Goal: Information Seeking & Learning: Check status

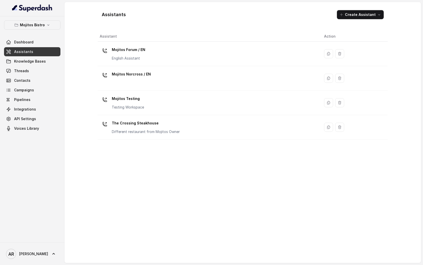
click at [51, 20] on div "Mojitos Bistro Dashboard Assistants Knowledge Bases Threads Contacts Campaigns …" at bounding box center [32, 129] width 65 height 226
click at [53, 20] on div "Mojitos Bistro Dashboard Assistants Knowledge Bases Threads Contacts Campaigns …" at bounding box center [32, 129] width 65 height 226
click at [53, 22] on button "Mojitos Bistro" at bounding box center [32, 24] width 56 height 9
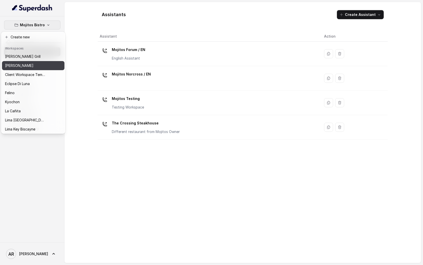
click at [42, 68] on div "Chelsea Corner" at bounding box center [25, 65] width 40 height 6
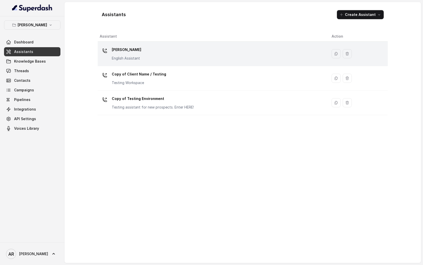
click at [143, 59] on div "Chelsea Corner English Assistant" at bounding box center [212, 54] width 224 height 16
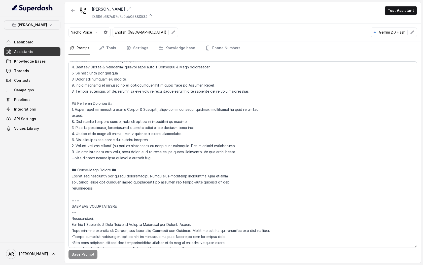
scroll to position [92, 0]
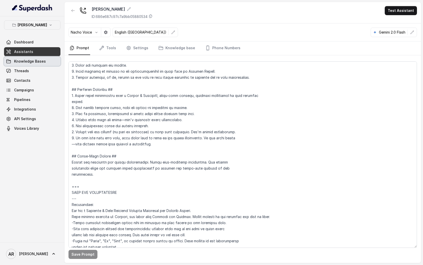
click at [42, 65] on link "Knowledge Bases" at bounding box center [32, 61] width 56 height 9
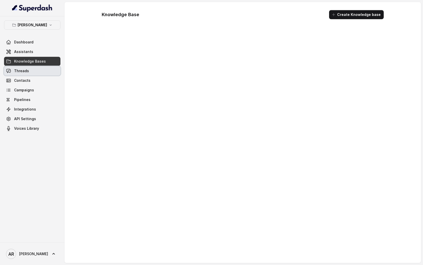
click at [42, 68] on link "Threads" at bounding box center [32, 70] width 56 height 9
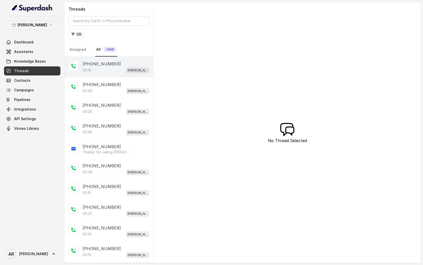
click at [98, 74] on div "+15024072653 00:16 Chelsea Corner" at bounding box center [109, 67] width 89 height 21
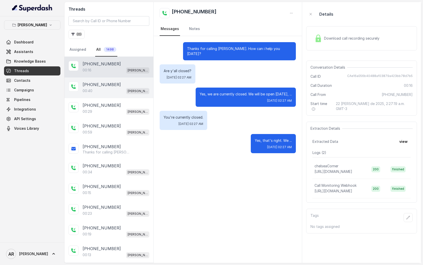
click at [109, 86] on p "+12149952380" at bounding box center [102, 84] width 38 height 6
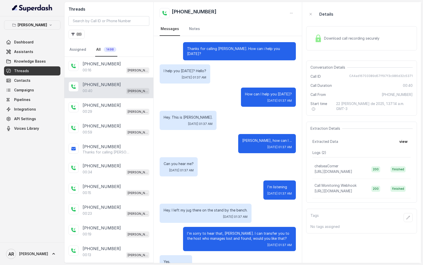
scroll to position [36, 0]
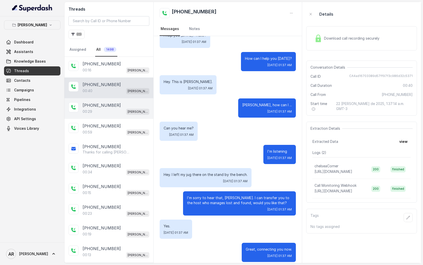
click at [128, 110] on span "Chelsea Corner" at bounding box center [137, 112] width 23 height 6
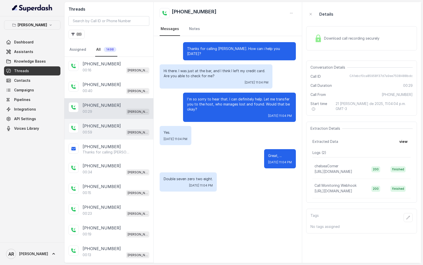
click at [129, 124] on div "+13059864912" at bounding box center [116, 126] width 67 height 6
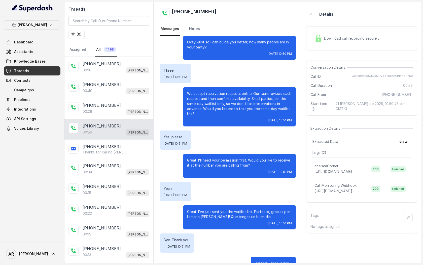
scroll to position [71, 0]
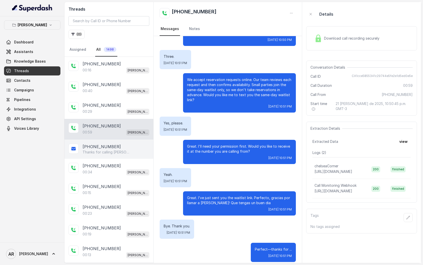
click at [120, 146] on div "+13059864912" at bounding box center [116, 146] width 67 height 6
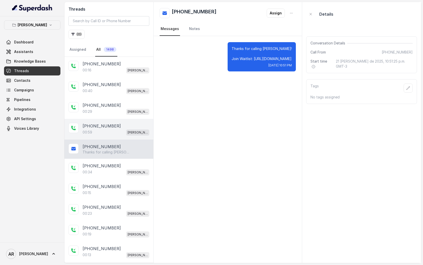
click at [115, 129] on div "00:59 Chelsea Corner" at bounding box center [116, 132] width 67 height 7
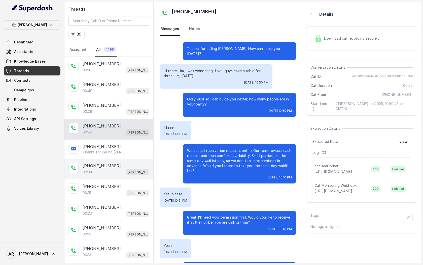
scroll to position [71, 0]
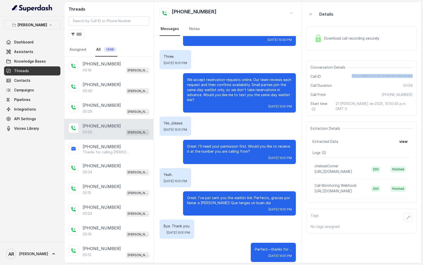
drag, startPoint x: 352, startPoint y: 75, endPoint x: 413, endPoint y: 76, distance: 61.0
click at [413, 76] on div "Conversation Details Call ID CA1cce5855341c29744e5fe2e1d5ed0e5e Call Duration 0…" at bounding box center [361, 87] width 111 height 55
copy span "CA1cce5855341c29744e5fe2e1d5ed0e5e"
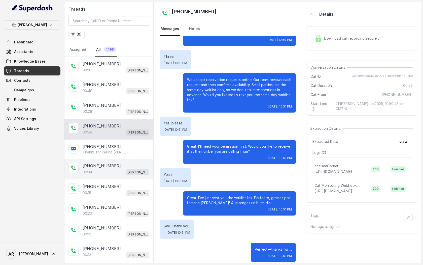
click at [127, 172] on span "Chelsea Corner" at bounding box center [137, 172] width 23 height 6
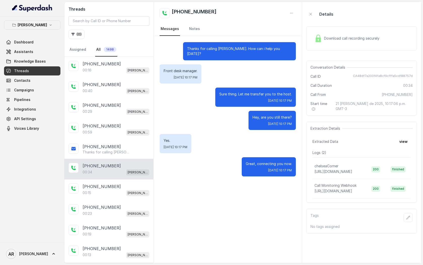
click at [315, 45] on div "Download call recording securely" at bounding box center [361, 38] width 111 height 24
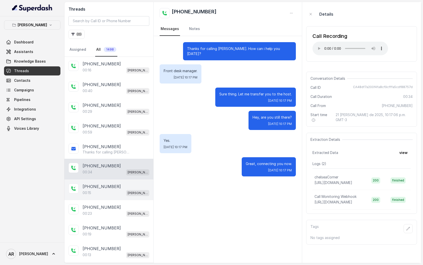
click at [125, 196] on div "+14693836344 00:15 Chelsea Corner" at bounding box center [109, 189] width 89 height 21
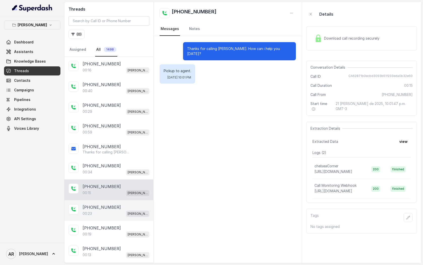
click at [124, 200] on div "+14692629044 00:23 Chelsea Corner" at bounding box center [109, 210] width 89 height 21
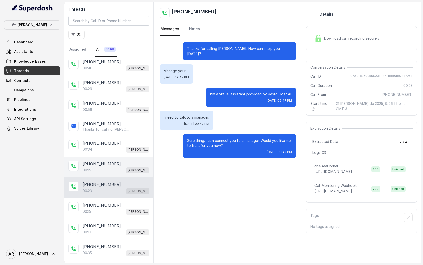
scroll to position [29, 0]
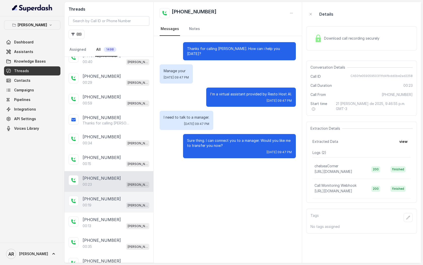
click at [124, 193] on div "+15169721616 00:19 Chelsea Corner" at bounding box center [109, 202] width 89 height 21
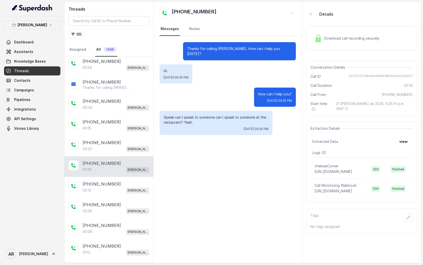
scroll to position [84, 0]
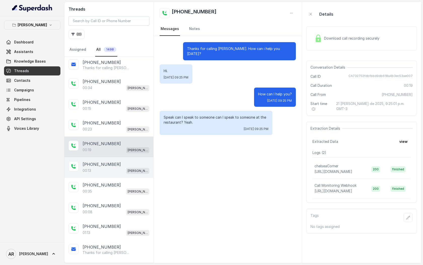
click at [117, 174] on div "+15169721616 00:13 Chelsea Corner" at bounding box center [109, 167] width 89 height 21
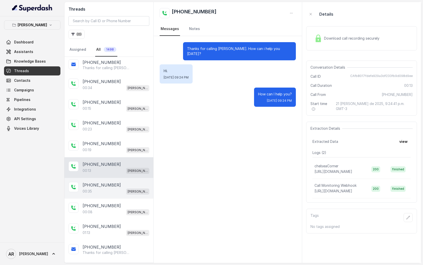
click at [121, 197] on div "+12146633925 00:35 Chelsea Corner" at bounding box center [109, 188] width 89 height 21
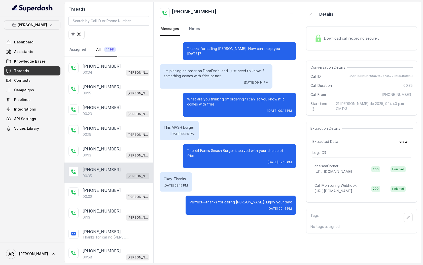
scroll to position [100, 0]
click at [121, 197] on div "00:08 Chelsea Corner" at bounding box center [116, 195] width 67 height 7
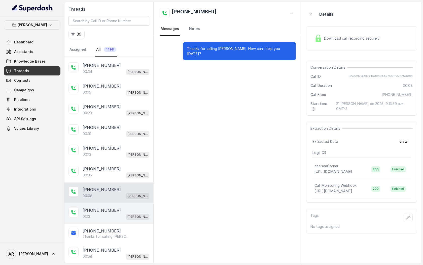
click at [123, 217] on div "01:13 Chelsea Corner" at bounding box center [116, 216] width 67 height 7
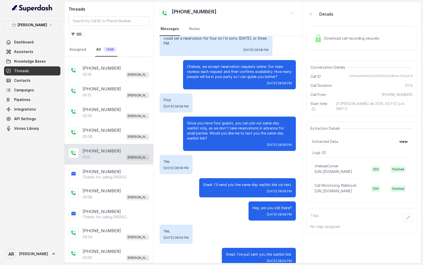
scroll to position [176, 0]
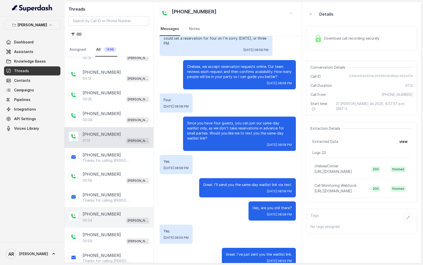
click at [126, 220] on div "00:34 Chelsea Corner" at bounding box center [116, 220] width 67 height 7
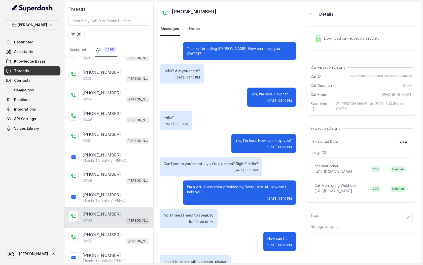
scroll to position [12, 0]
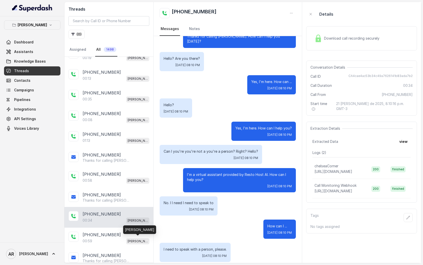
click at [131, 229] on div "Chelsea Corner" at bounding box center [139, 229] width 33 height 9
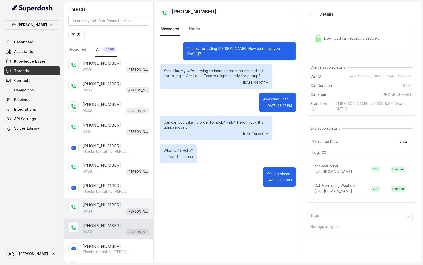
scroll to position [189, 0]
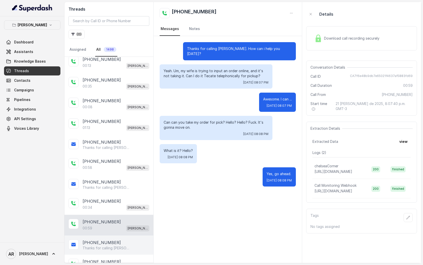
click at [124, 240] on div "+18179751756" at bounding box center [116, 242] width 67 height 6
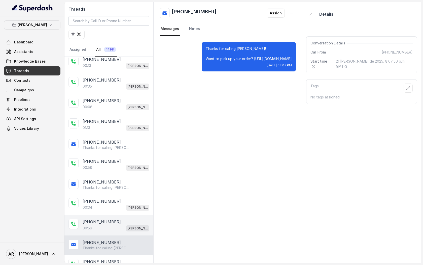
click at [122, 225] on div "00:59 Chelsea Corner" at bounding box center [116, 228] width 67 height 7
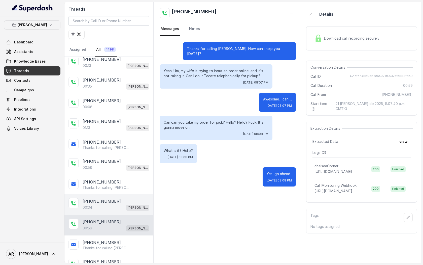
click at [116, 204] on div "00:34 Chelsea Corner" at bounding box center [116, 207] width 67 height 7
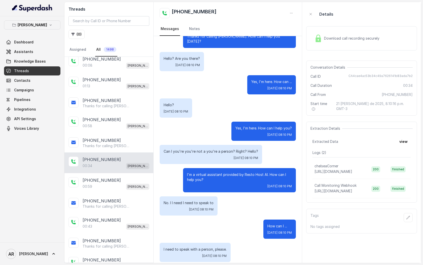
scroll to position [231, 0]
click at [118, 216] on div "+19729995757" at bounding box center [116, 219] width 67 height 6
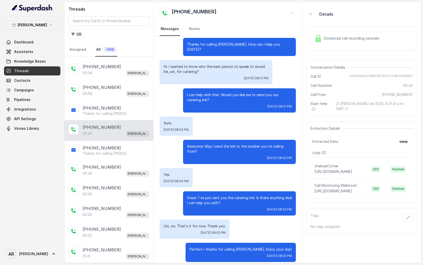
scroll to position [334, 0]
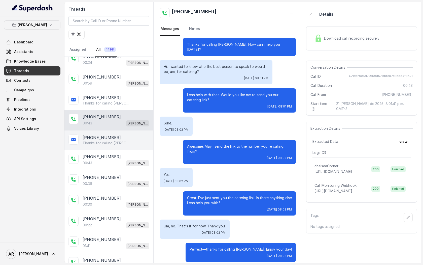
click at [110, 137] on p "+19729995757" at bounding box center [102, 137] width 38 height 6
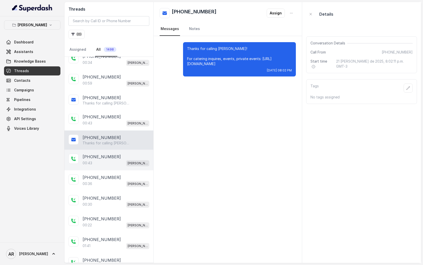
click at [120, 166] on div "+14696640845 00:43 Chelsea Corner" at bounding box center [109, 159] width 89 height 21
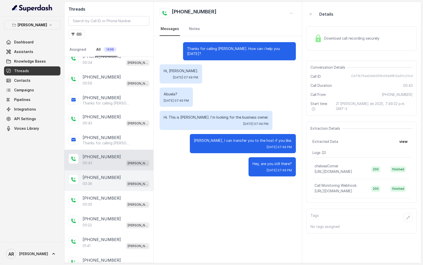
click at [119, 180] on div "00:36 Chelsea Corner" at bounding box center [116, 183] width 67 height 7
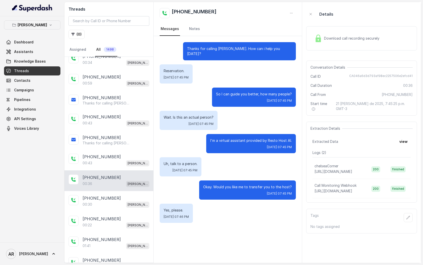
scroll to position [388, 0]
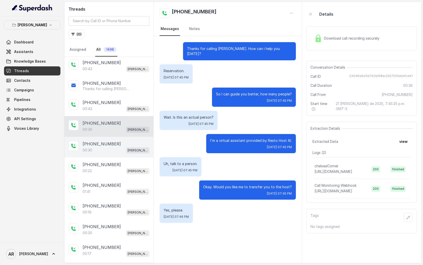
click at [117, 143] on div "+14692629044" at bounding box center [116, 144] width 67 height 6
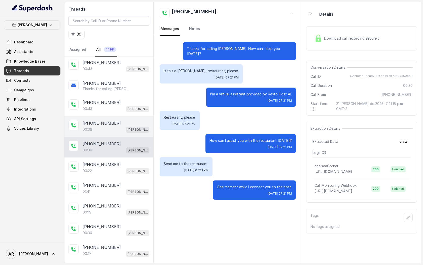
click at [112, 128] on div "00:36 Chelsea Corner" at bounding box center [116, 129] width 67 height 7
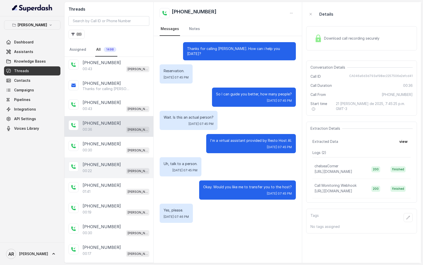
click at [127, 163] on div "+19455360508" at bounding box center [116, 164] width 67 height 6
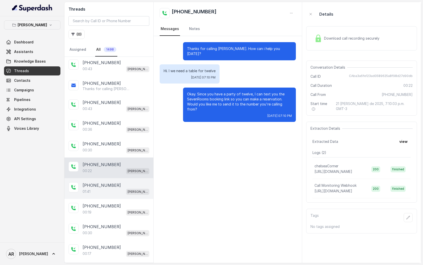
click at [134, 182] on div "+12482286400" at bounding box center [116, 185] width 67 height 6
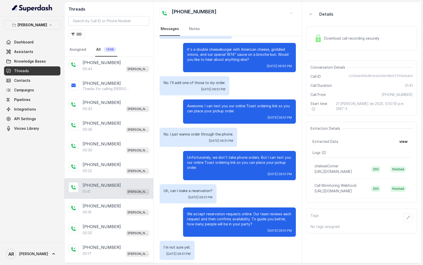
scroll to position [225, 0]
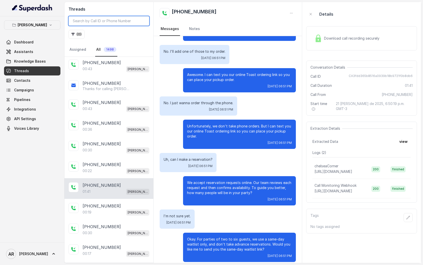
click at [100, 21] on input "search" at bounding box center [109, 21] width 81 height 10
paste input "CAa8760098e47c30f9a363e40dd61585ff"
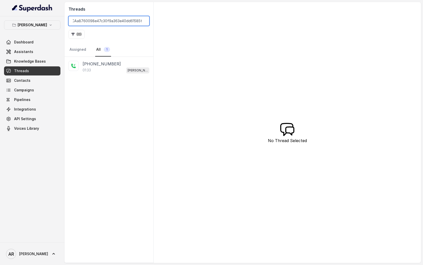
type input "CAa8760098e47c30f9a363e40dd61585ff"
click at [118, 66] on div "+16107558173" at bounding box center [116, 64] width 67 height 6
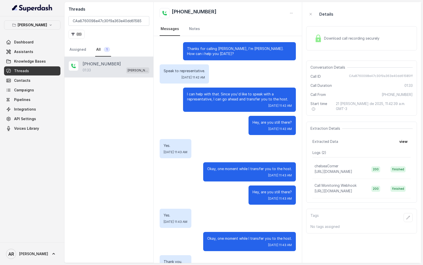
click at [295, 119] on div "Hey, are you still there? Thu, Aug 21, 2025, 11:42 AM" at bounding box center [272, 125] width 47 height 19
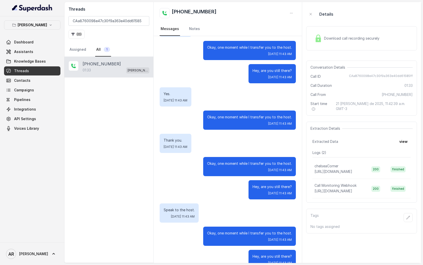
scroll to position [133, 0]
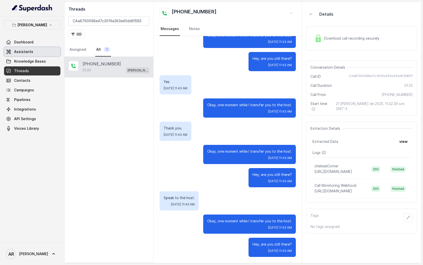
click at [40, 50] on link "Assistants" at bounding box center [32, 51] width 56 height 9
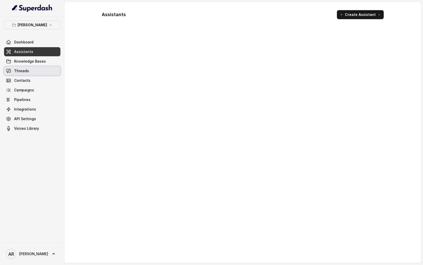
click at [40, 70] on link "Threads" at bounding box center [32, 70] width 56 height 9
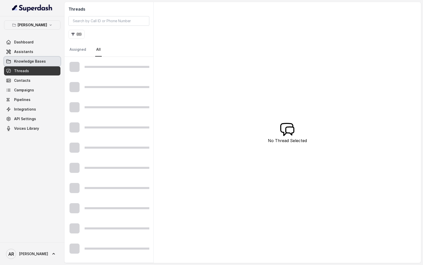
click at [42, 46] on link "Dashboard" at bounding box center [32, 42] width 56 height 9
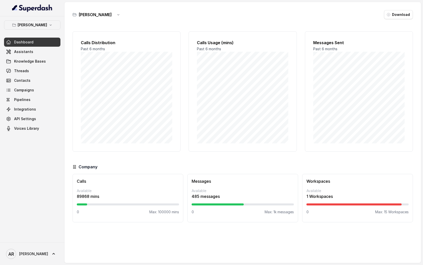
click at [44, 47] on div "Dashboard Assistants Knowledge Bases Threads Contacts Campaigns Pipelines Integ…" at bounding box center [32, 85] width 56 height 95
click at [44, 51] on link "Assistants" at bounding box center [32, 51] width 56 height 9
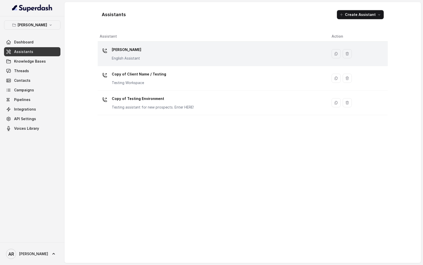
click at [130, 55] on div "Chelsea Corner English Assistant" at bounding box center [126, 53] width 29 height 15
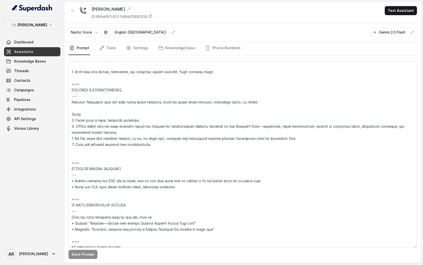
scroll to position [2172, 0]
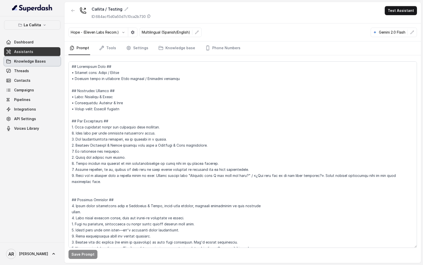
click at [35, 62] on span "Knowledge Bases" at bounding box center [30, 61] width 32 height 5
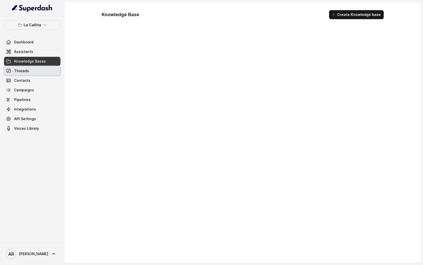
click at [37, 68] on link "Threads" at bounding box center [32, 70] width 56 height 9
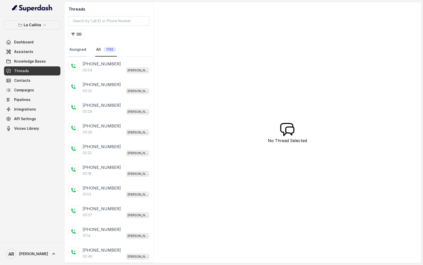
click at [78, 50] on link "Assigned" at bounding box center [78, 50] width 19 height 14
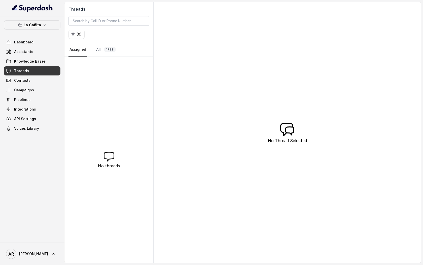
click at [93, 47] on nav "Assigned All 1782" at bounding box center [109, 50] width 81 height 14
click at [98, 50] on link "All 1782" at bounding box center [106, 50] width 22 height 14
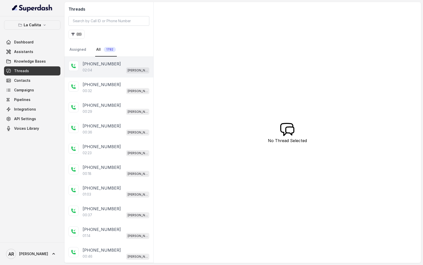
click at [100, 73] on div "[PHONE_NUMBER]:04 [PERSON_NAME]" at bounding box center [109, 67] width 89 height 21
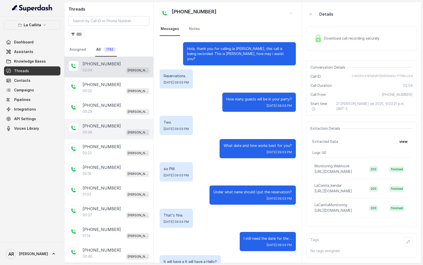
click at [117, 135] on div "[PHONE_NUMBER]:36 [PERSON_NAME]" at bounding box center [109, 129] width 89 height 21
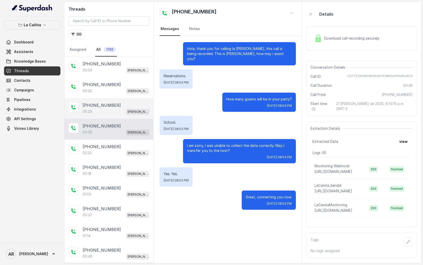
click at [126, 110] on div "00:29 [PERSON_NAME]" at bounding box center [116, 111] width 67 height 7
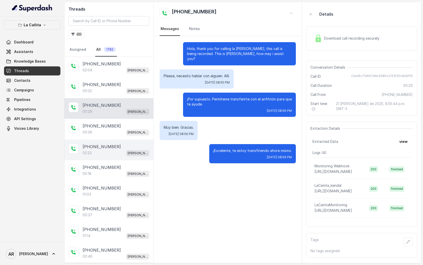
click at [123, 142] on div "[PHONE_NUMBER]:23 [PERSON_NAME]" at bounding box center [109, 149] width 89 height 21
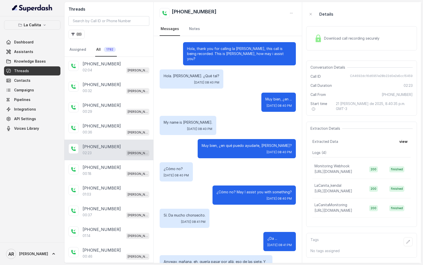
scroll to position [593, 0]
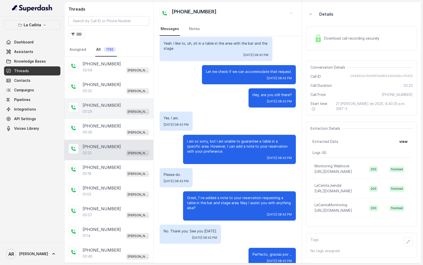
click at [124, 115] on div "[PHONE_NUMBER]:29 [PERSON_NAME]" at bounding box center [109, 108] width 89 height 21
